Goal: Task Accomplishment & Management: Use online tool/utility

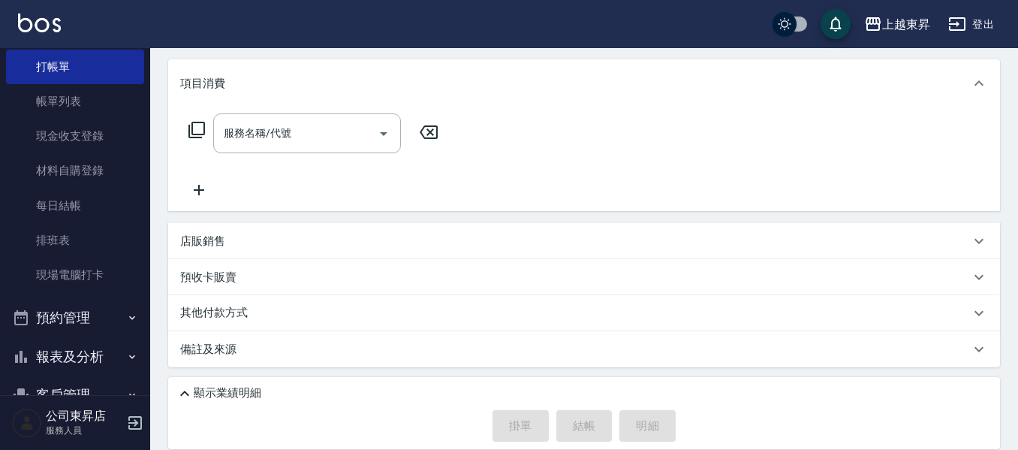
scroll to position [125, 0]
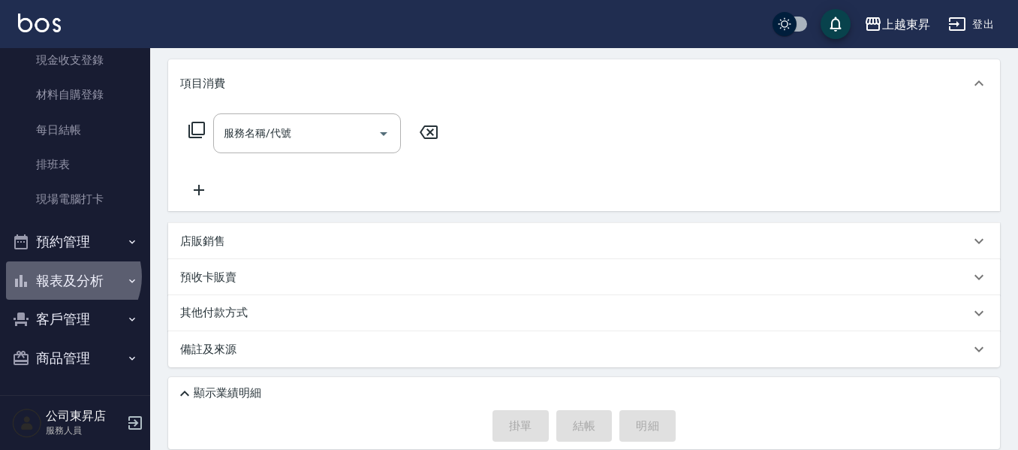
click at [71, 276] on button "報表及分析" at bounding box center [75, 280] width 138 height 39
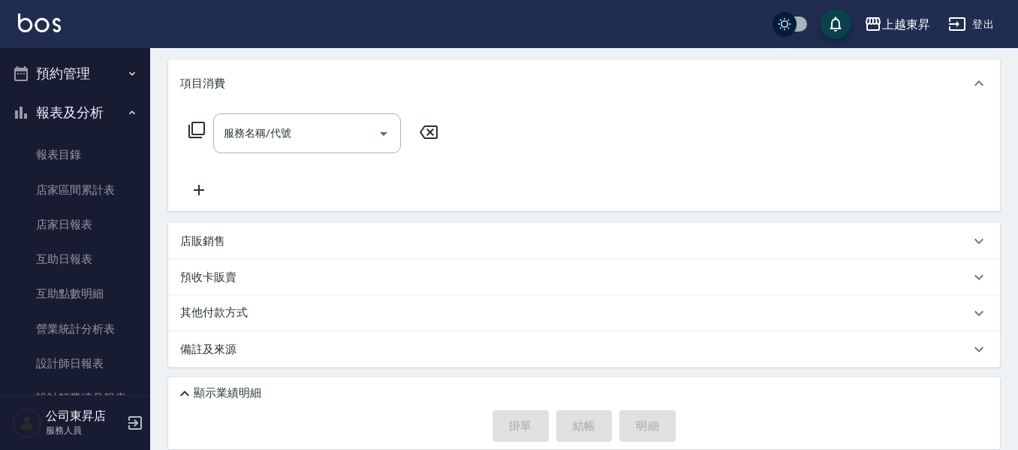
scroll to position [350, 0]
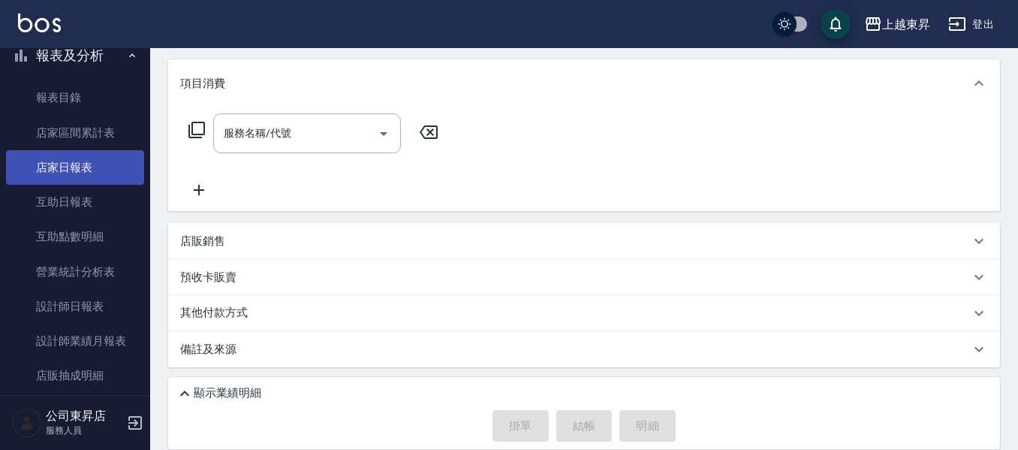
click at [71, 166] on link "店家日報表" at bounding box center [75, 167] width 138 height 35
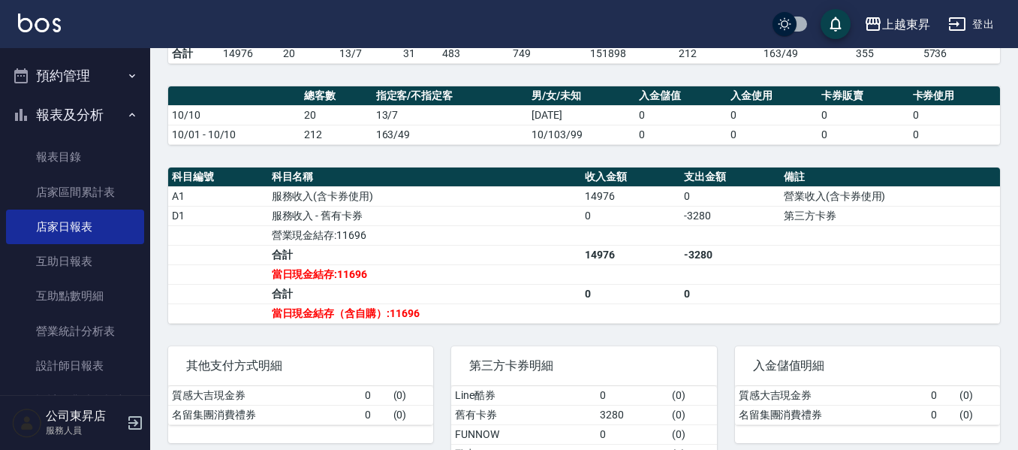
scroll to position [125, 0]
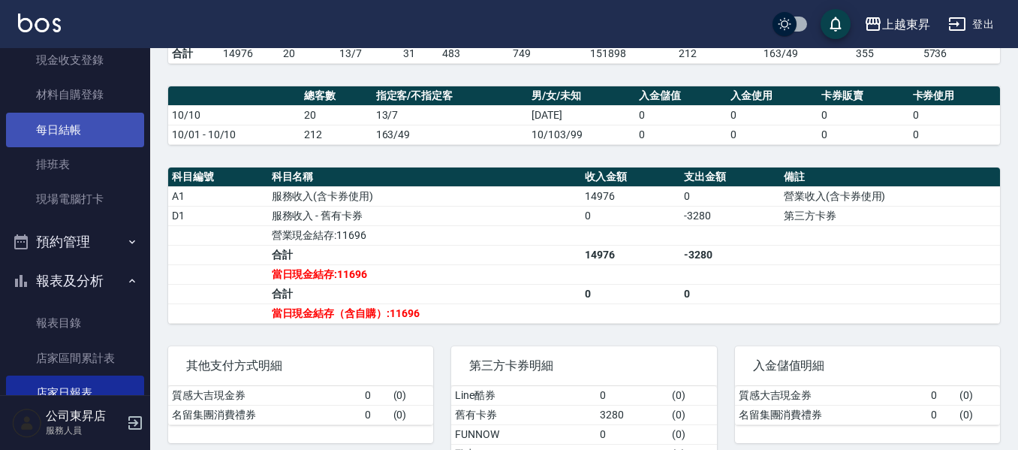
click at [65, 138] on link "每日結帳" at bounding box center [75, 130] width 138 height 35
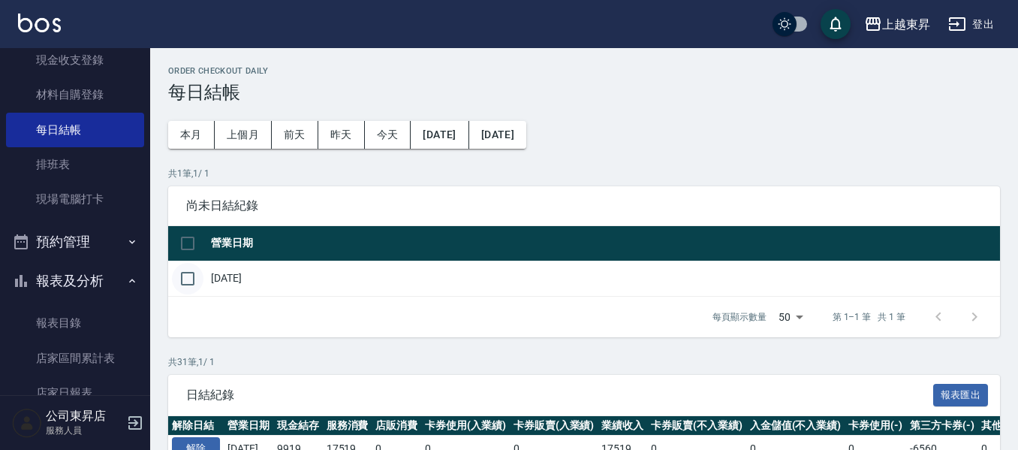
click at [188, 277] on input "checkbox" at bounding box center [188, 279] width 32 height 32
checkbox input "true"
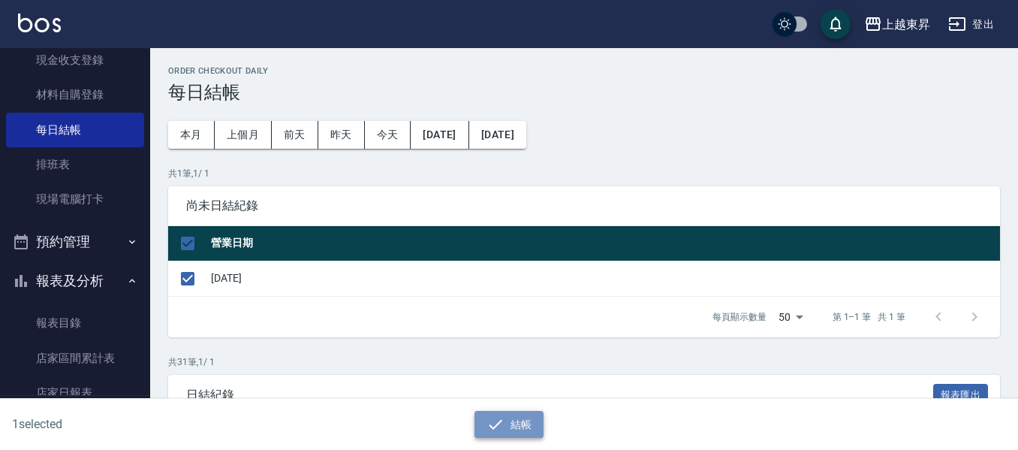
click at [514, 431] on button "結帳" at bounding box center [509, 425] width 70 height 28
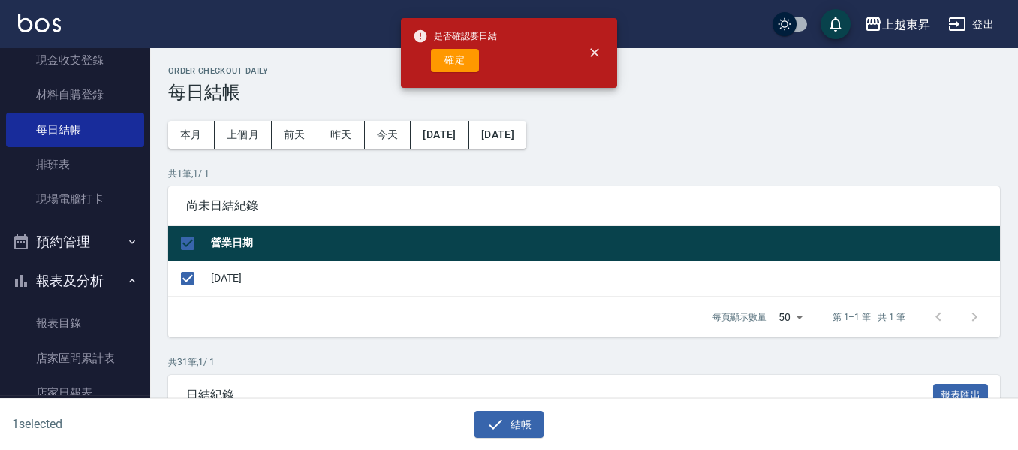
click at [469, 55] on button "確定" at bounding box center [455, 60] width 48 height 23
checkbox input "false"
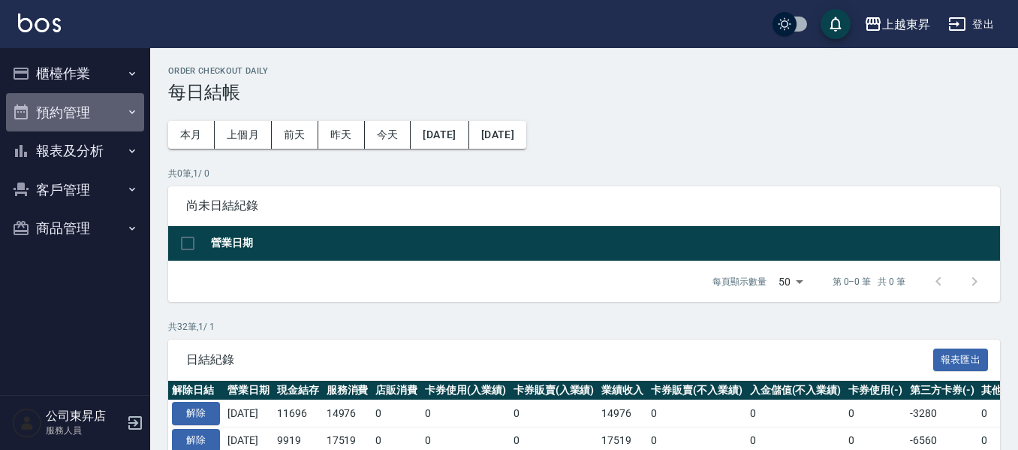
click at [49, 127] on button "預約管理" at bounding box center [75, 112] width 138 height 39
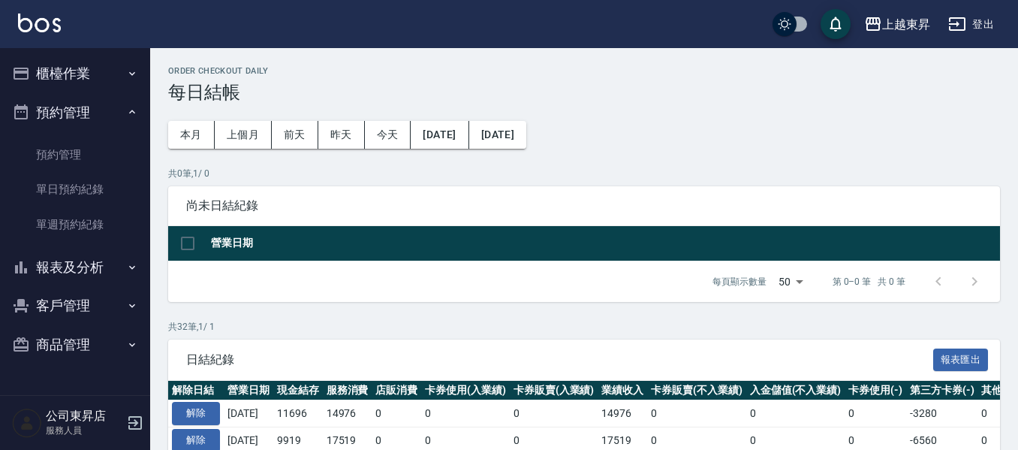
click at [52, 256] on button "報表及分析" at bounding box center [75, 267] width 138 height 39
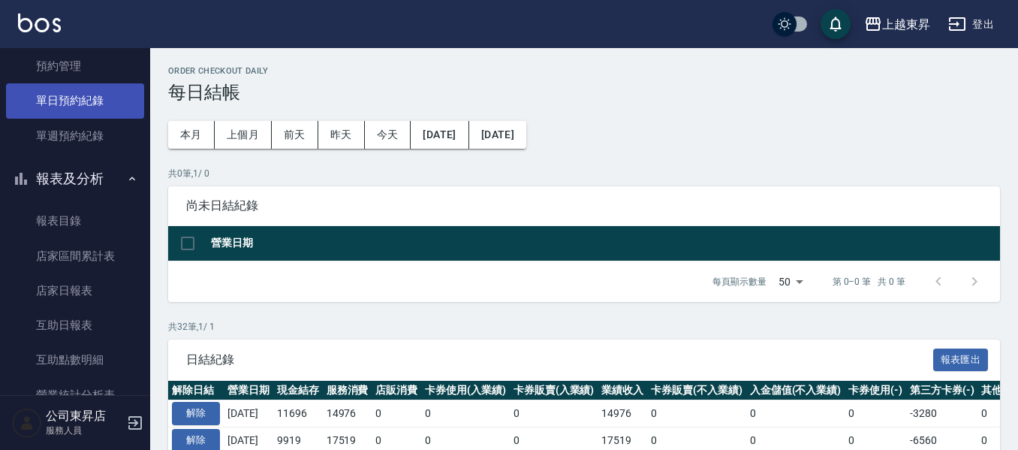
scroll to position [300, 0]
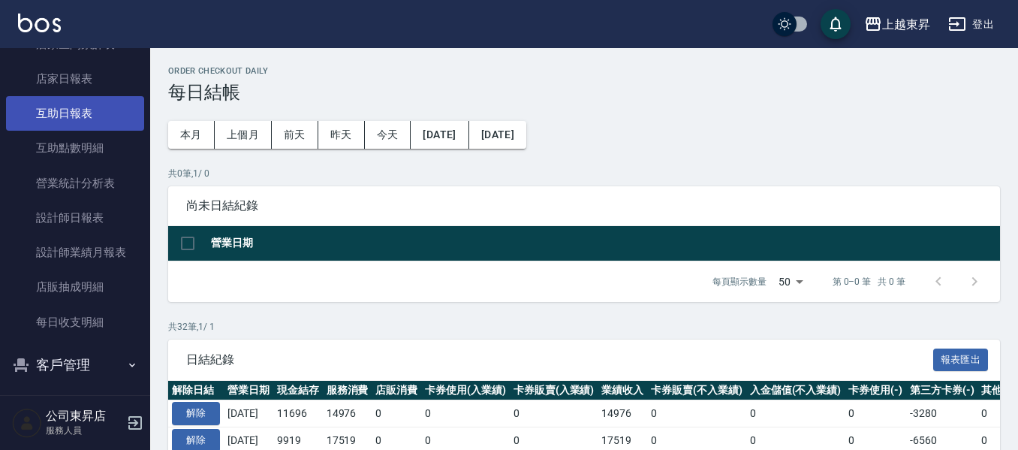
click at [65, 108] on link "互助日報表" at bounding box center [75, 113] width 138 height 35
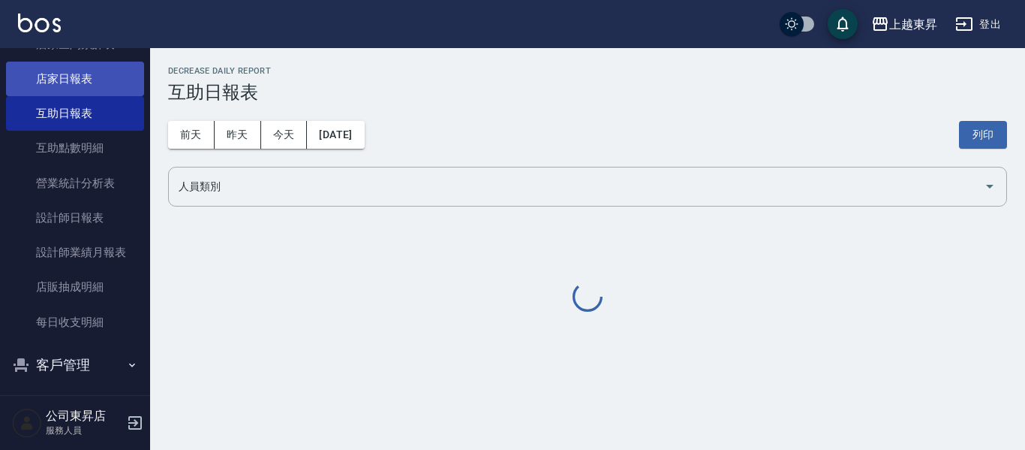
click at [57, 70] on link "店家日報表" at bounding box center [75, 79] width 138 height 35
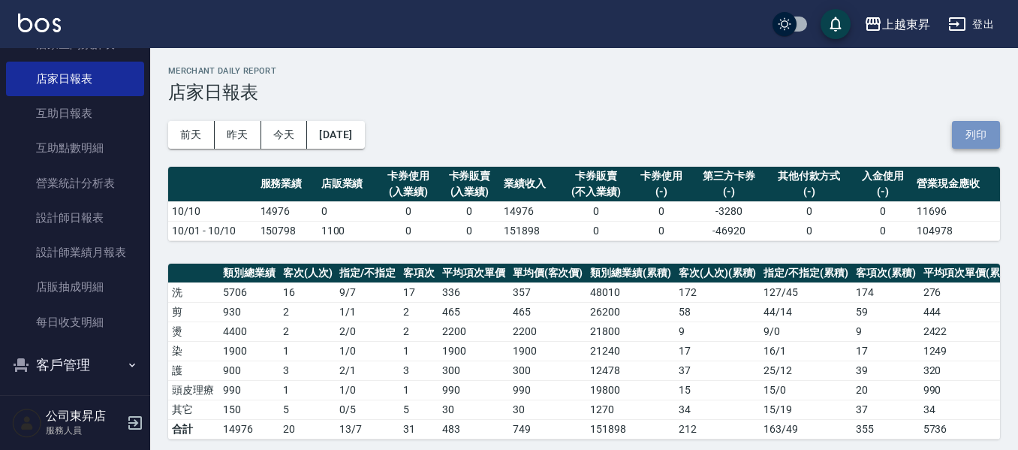
click at [974, 128] on button "列印" at bounding box center [976, 135] width 48 height 28
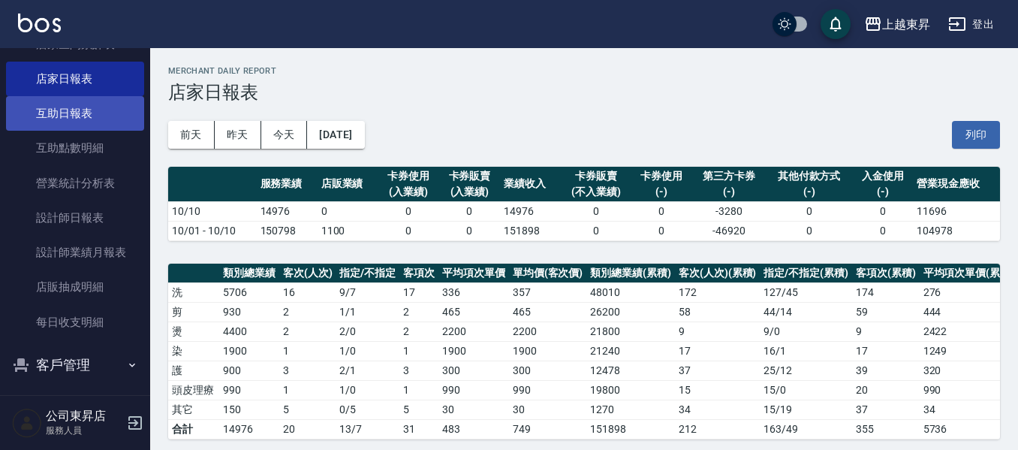
click at [68, 116] on link "互助日報表" at bounding box center [75, 113] width 138 height 35
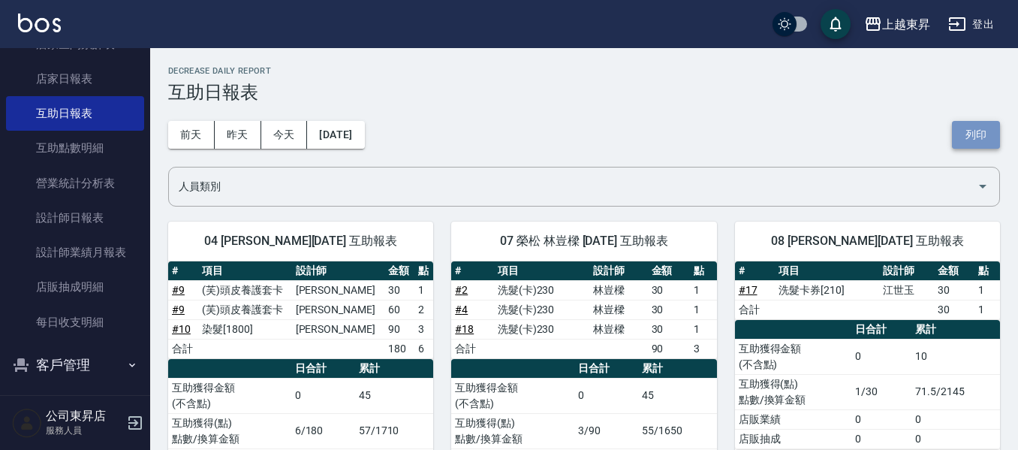
click at [972, 131] on button "列印" at bounding box center [976, 135] width 48 height 28
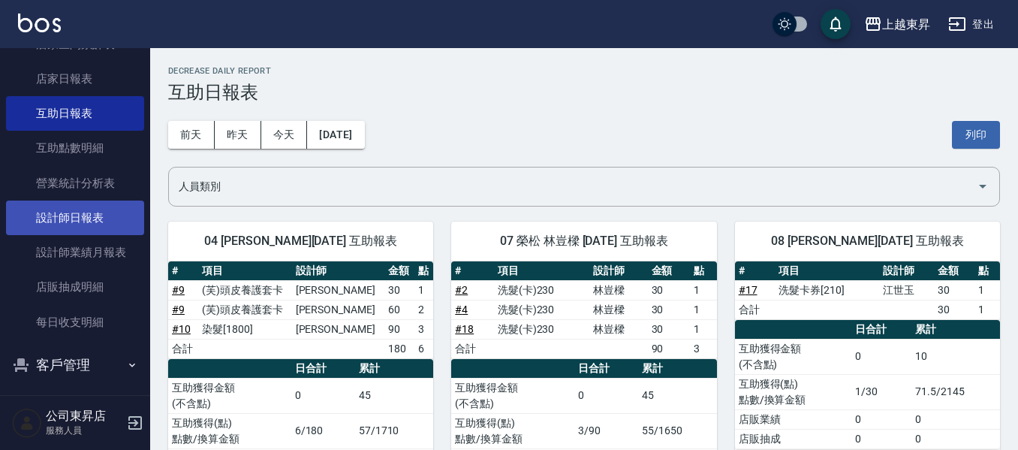
click at [56, 218] on link "設計師日報表" at bounding box center [75, 217] width 138 height 35
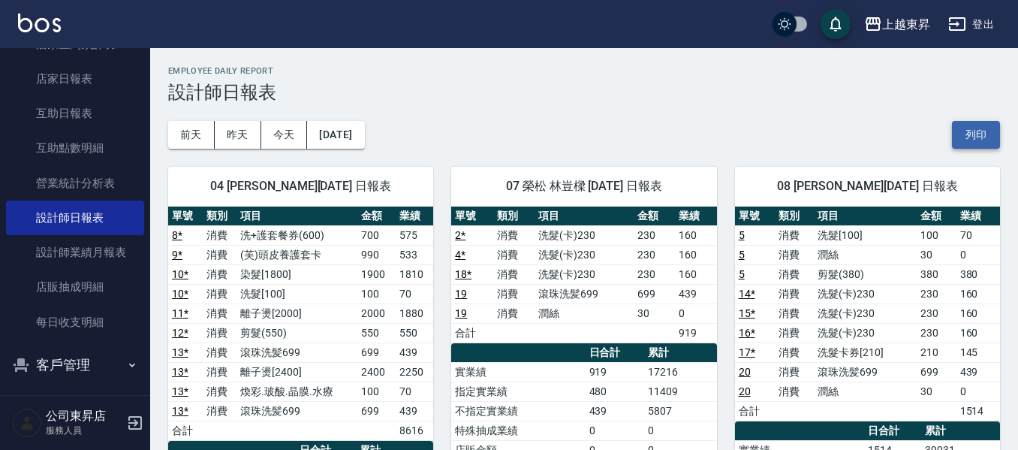
click at [976, 140] on button "列印" at bounding box center [976, 135] width 48 height 28
